Goal: Task Accomplishment & Management: Complete application form

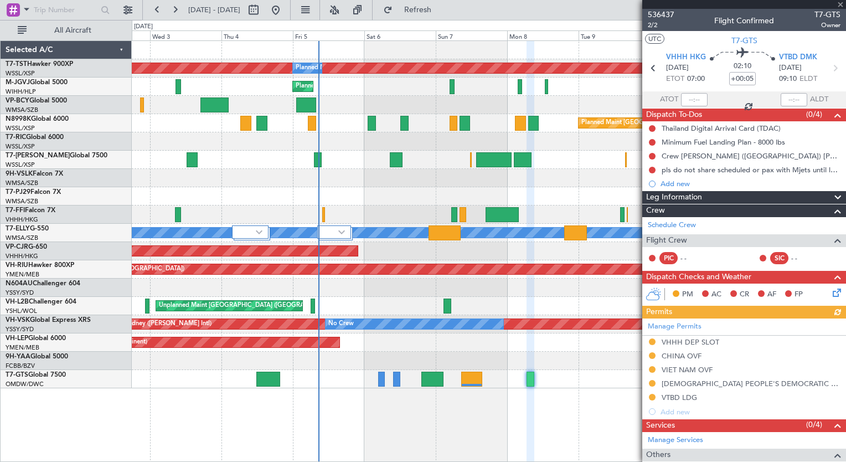
scroll to position [165, 0]
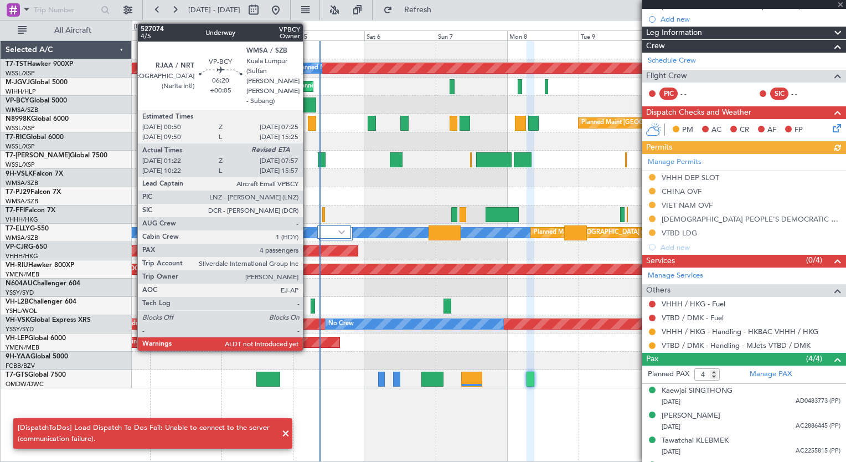
click at [308, 101] on div at bounding box center [306, 104] width 20 height 15
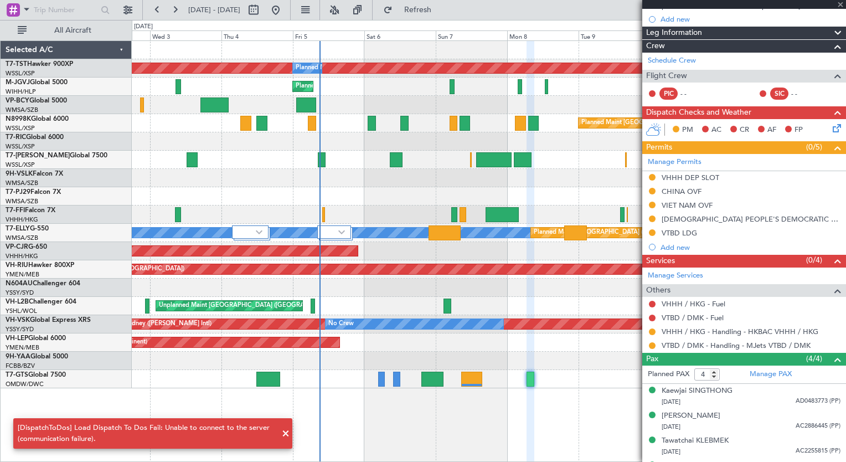
type input "01:32"
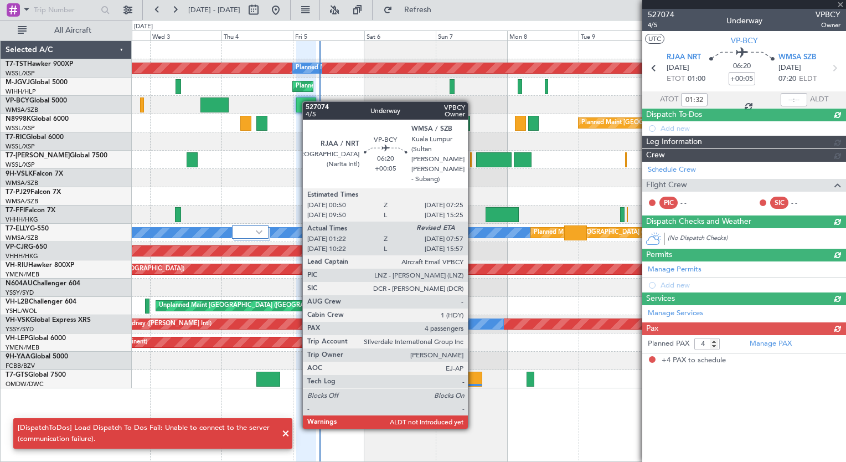
scroll to position [0, 0]
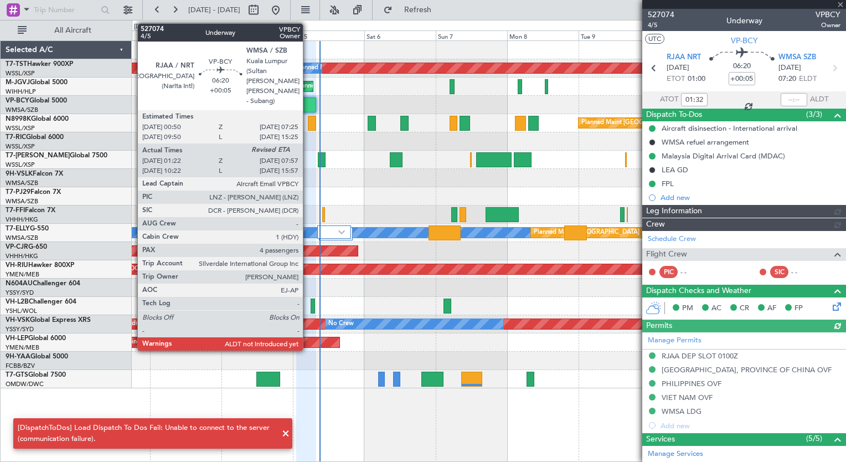
type input "[PERSON_NAME] (BTA)"
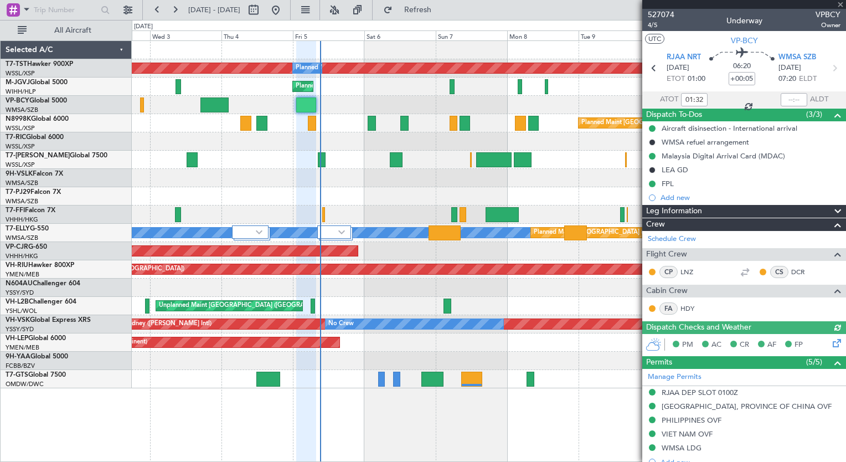
type input "[PERSON_NAME] (BTA)"
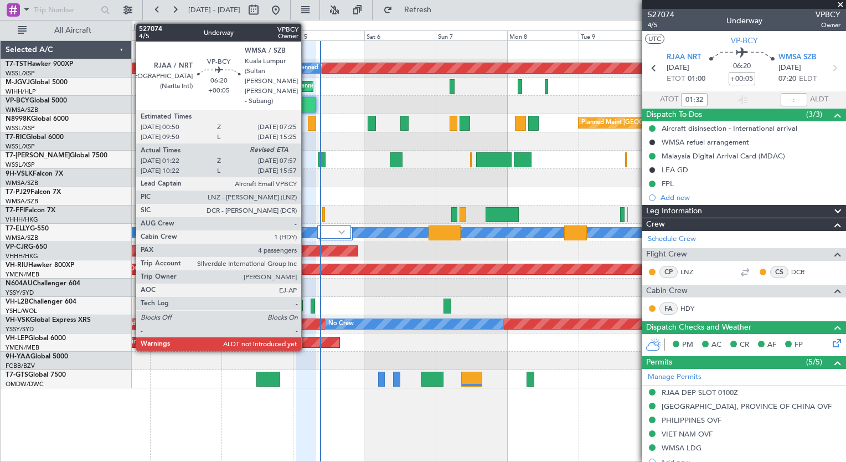
click at [306, 103] on div at bounding box center [306, 104] width 20 height 15
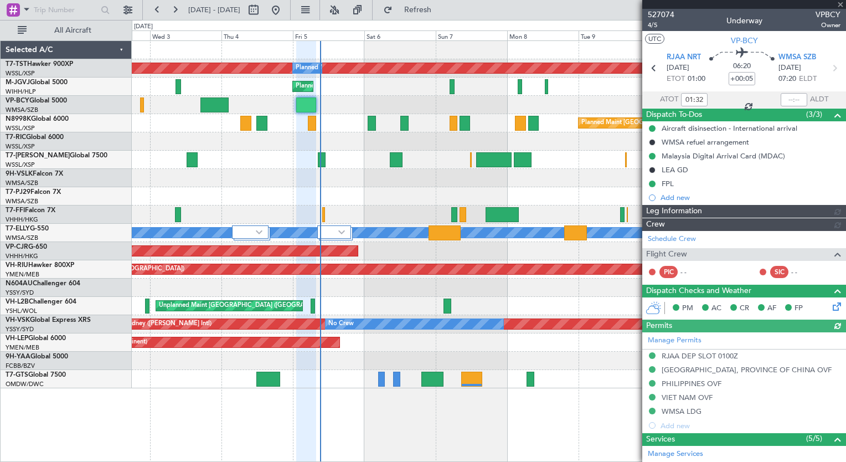
type input "[PERSON_NAME] (BTA)"
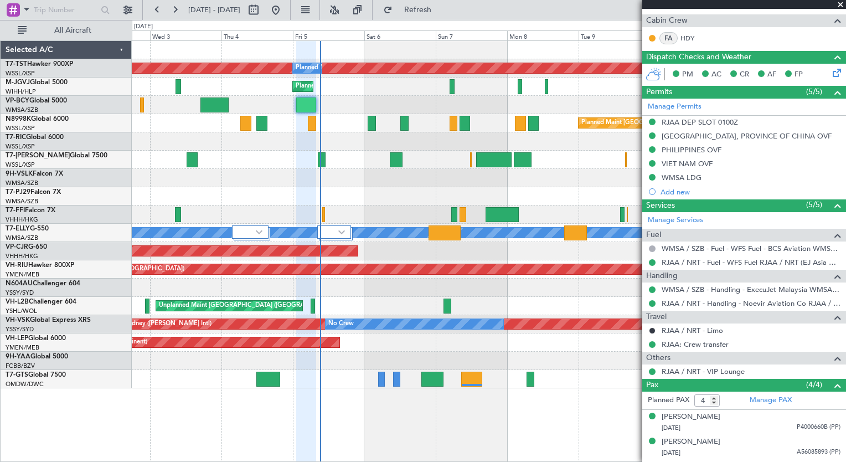
scroll to position [316, 0]
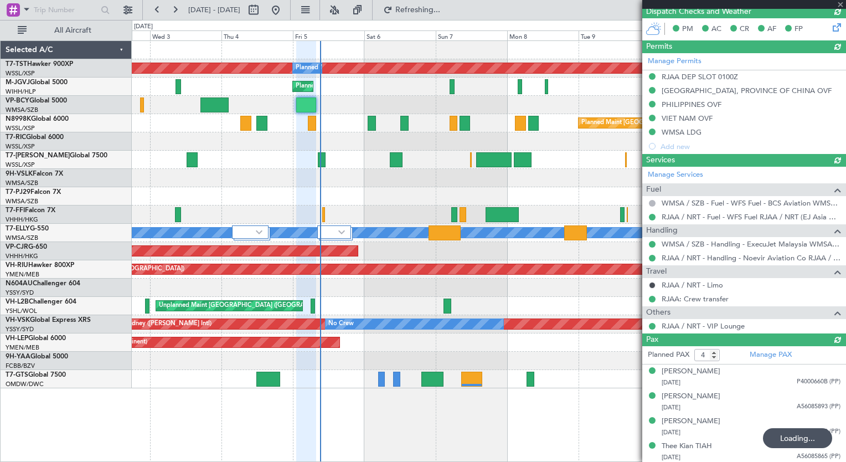
type input "09:17"
type input "[PERSON_NAME] (BTA)"
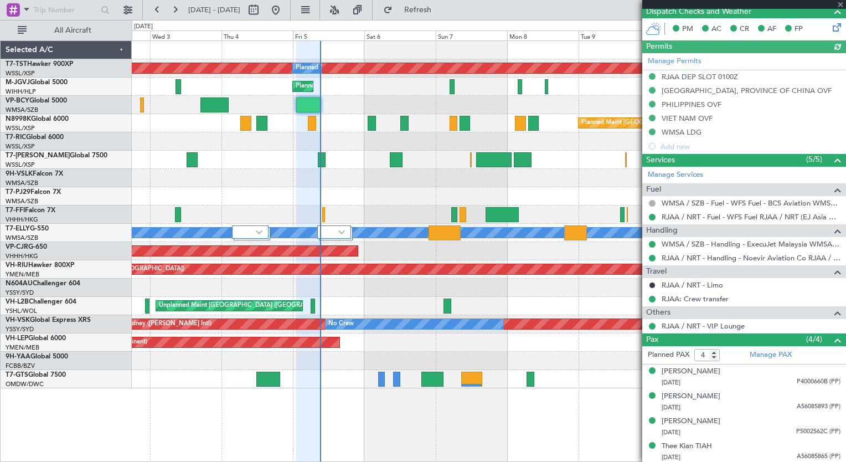
scroll to position [335, 0]
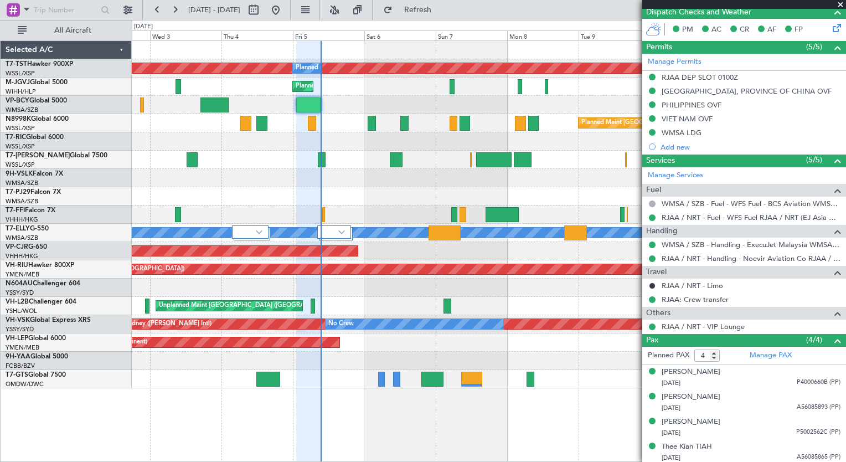
type input "[PERSON_NAME] (BTA)"
